Goal: Transaction & Acquisition: Purchase product/service

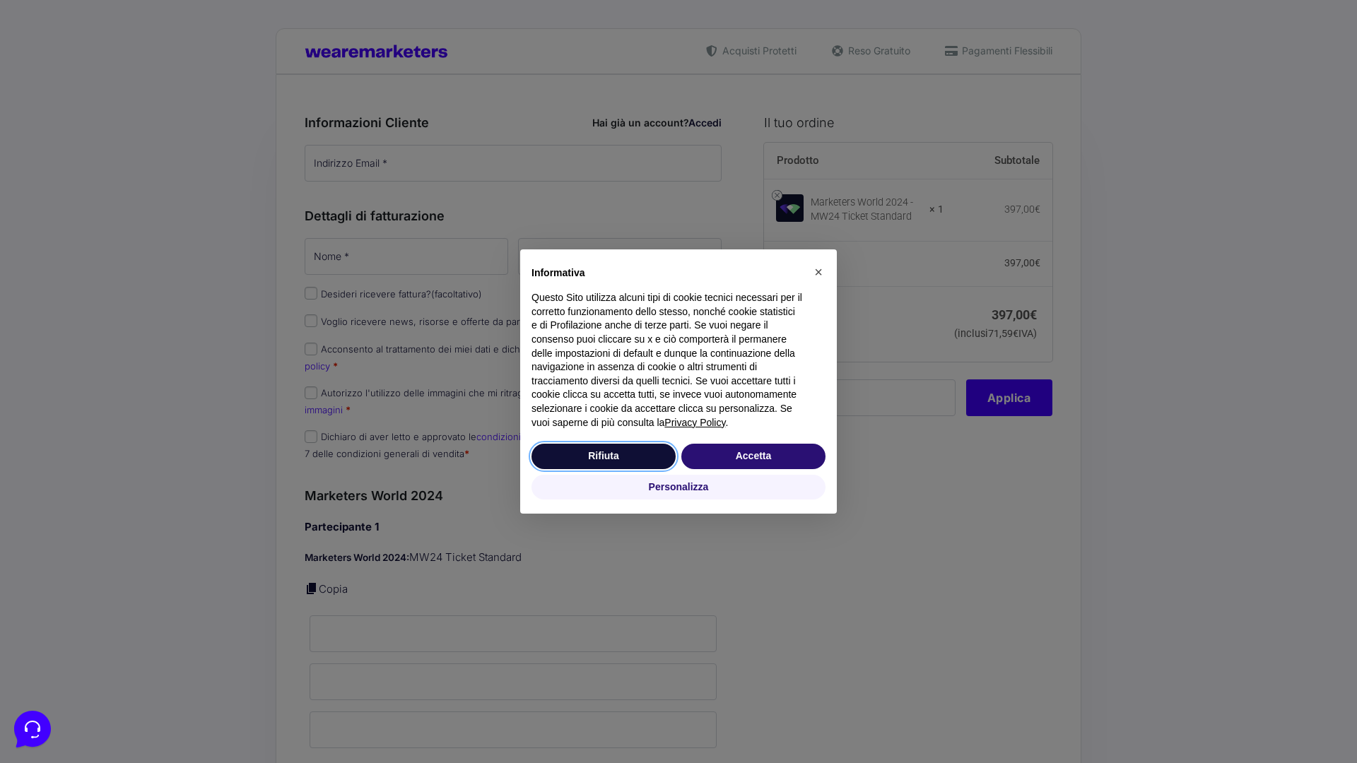
click at [604, 456] on button "Rifiuta" at bounding box center [604, 456] width 144 height 25
